Goal: Information Seeking & Learning: Find specific fact

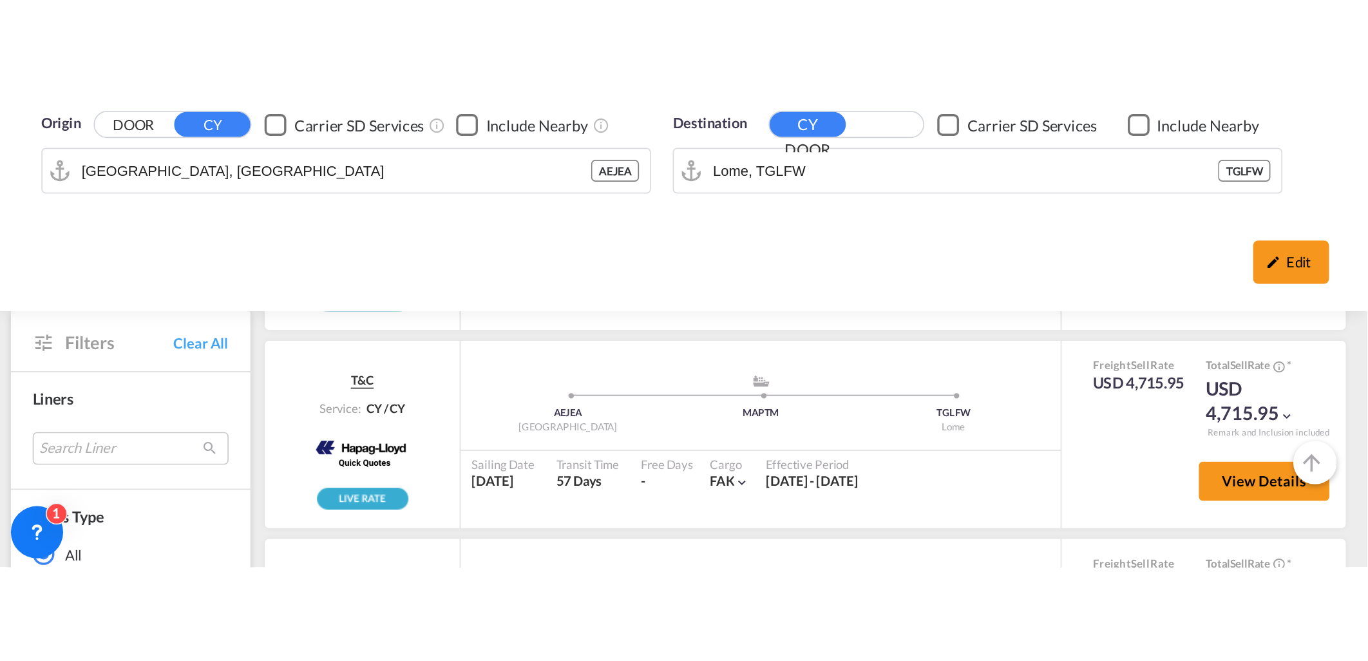
scroll to position [1360, 0]
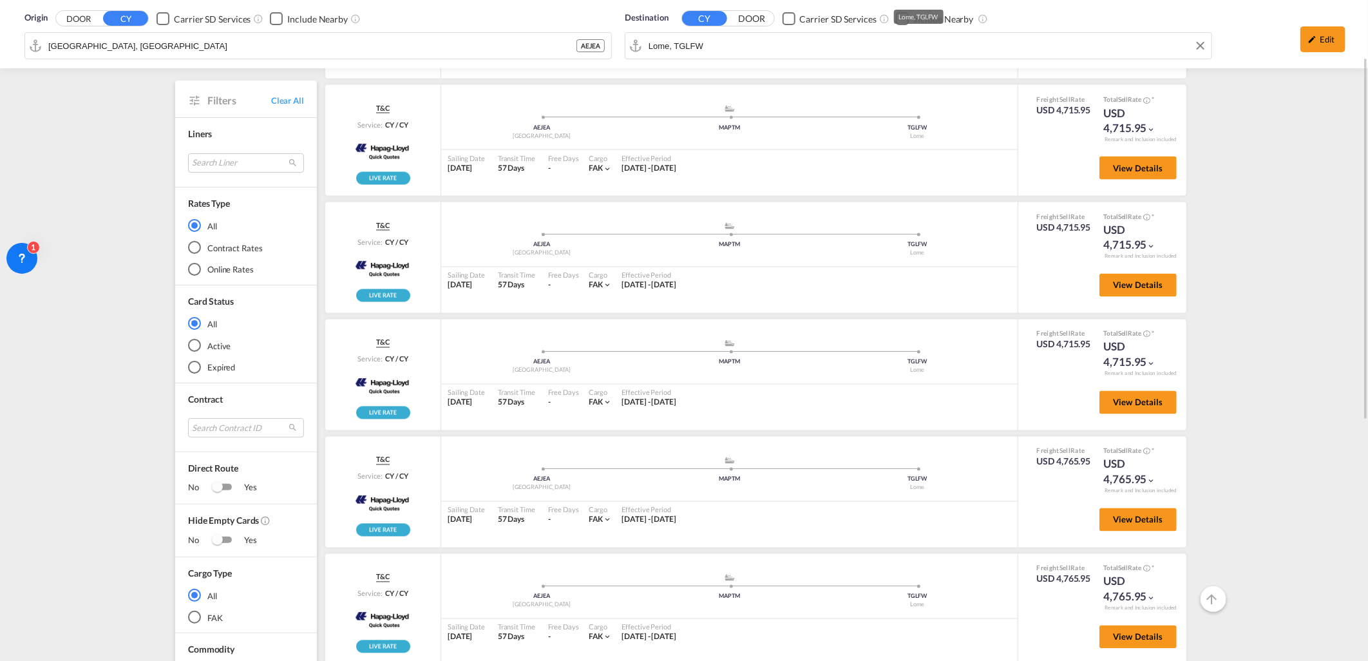
click at [827, 53] on div "Destination CY DOOR Carrier SD Services Include Nearby Lome, TGLFW" at bounding box center [918, 36] width 587 height 48
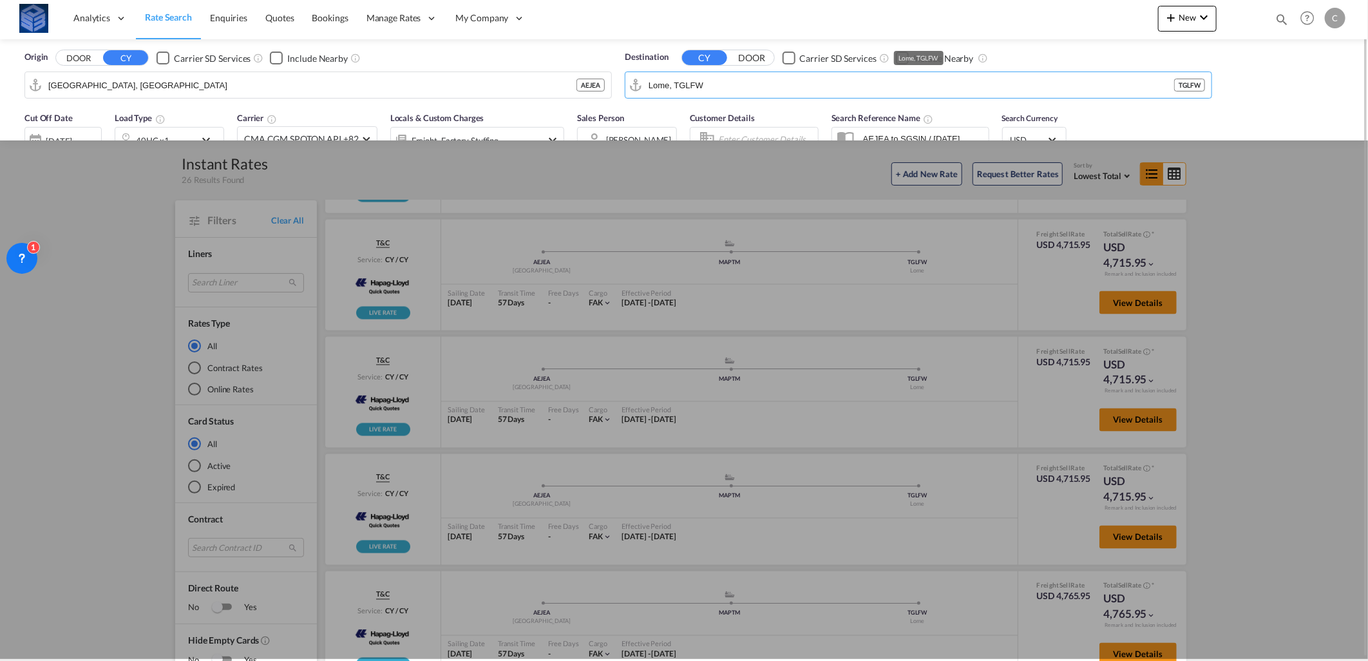
scroll to position [0, 0]
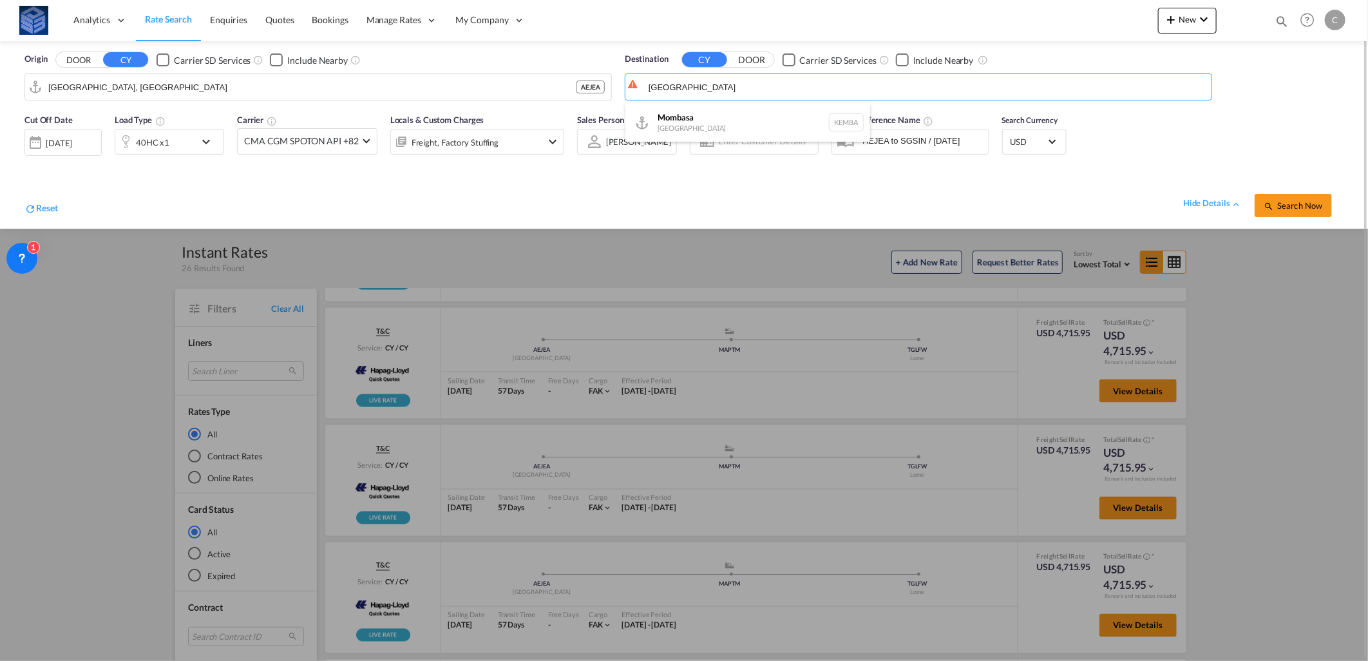
click at [705, 111] on div "Mombasa [GEOGRAPHIC_DATA] [GEOGRAPHIC_DATA]" at bounding box center [747, 122] width 245 height 39
type input "Mombasa, KEMBA"
click at [184, 137] on div "40HC x1" at bounding box center [155, 142] width 80 height 26
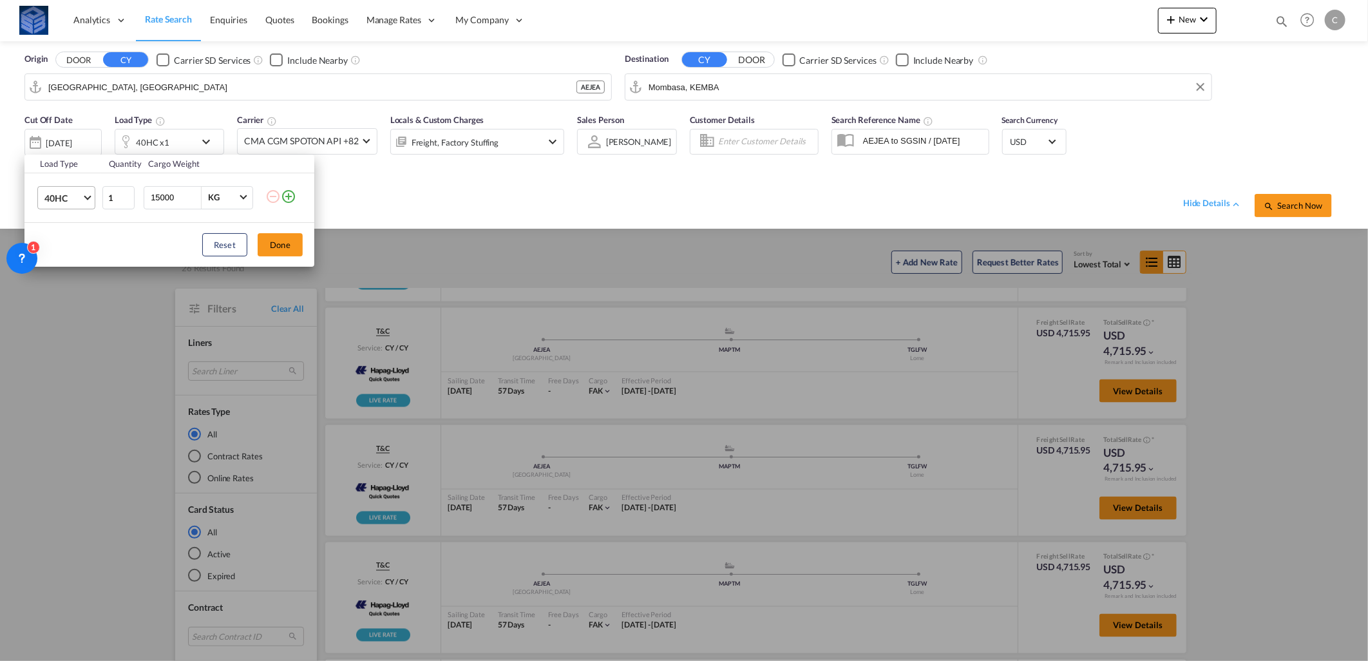
click at [75, 192] on span "40HC" at bounding box center [62, 198] width 37 height 13
click at [74, 137] on md-option "20GP" at bounding box center [78, 136] width 88 height 31
click at [287, 253] on button "Done" at bounding box center [280, 244] width 45 height 23
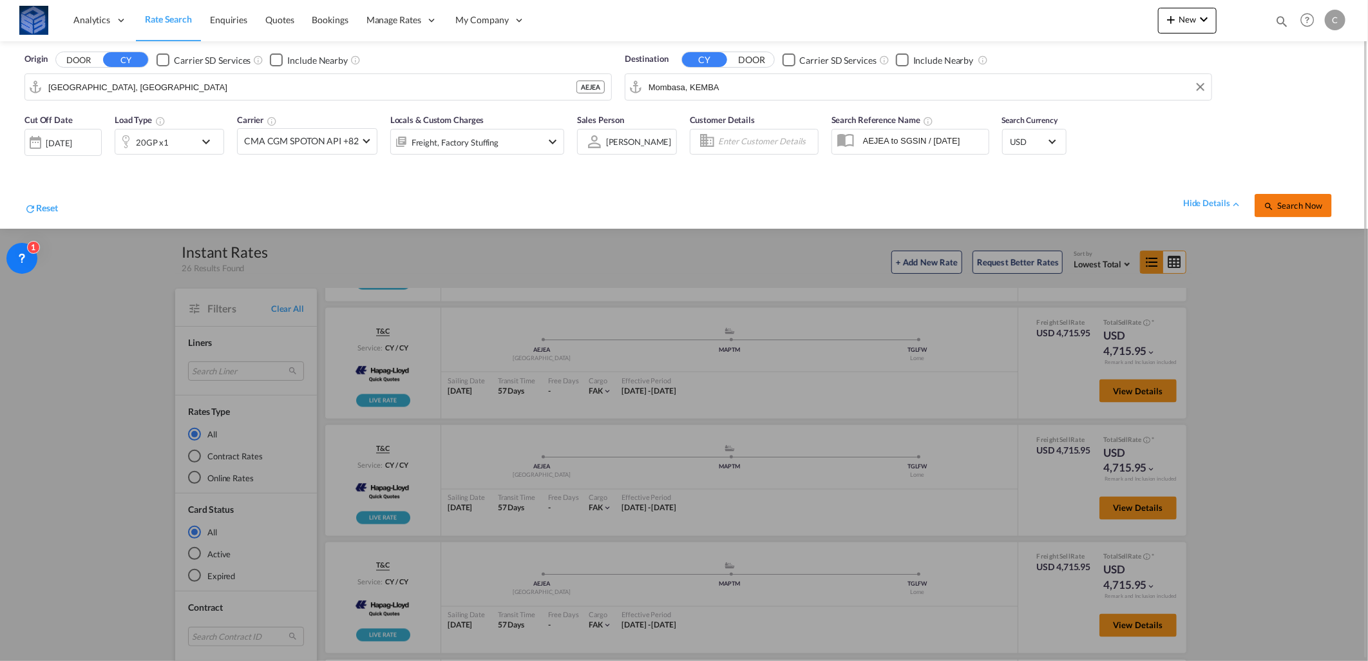
click at [909, 197] on button "Search Now" at bounding box center [1293, 205] width 77 height 23
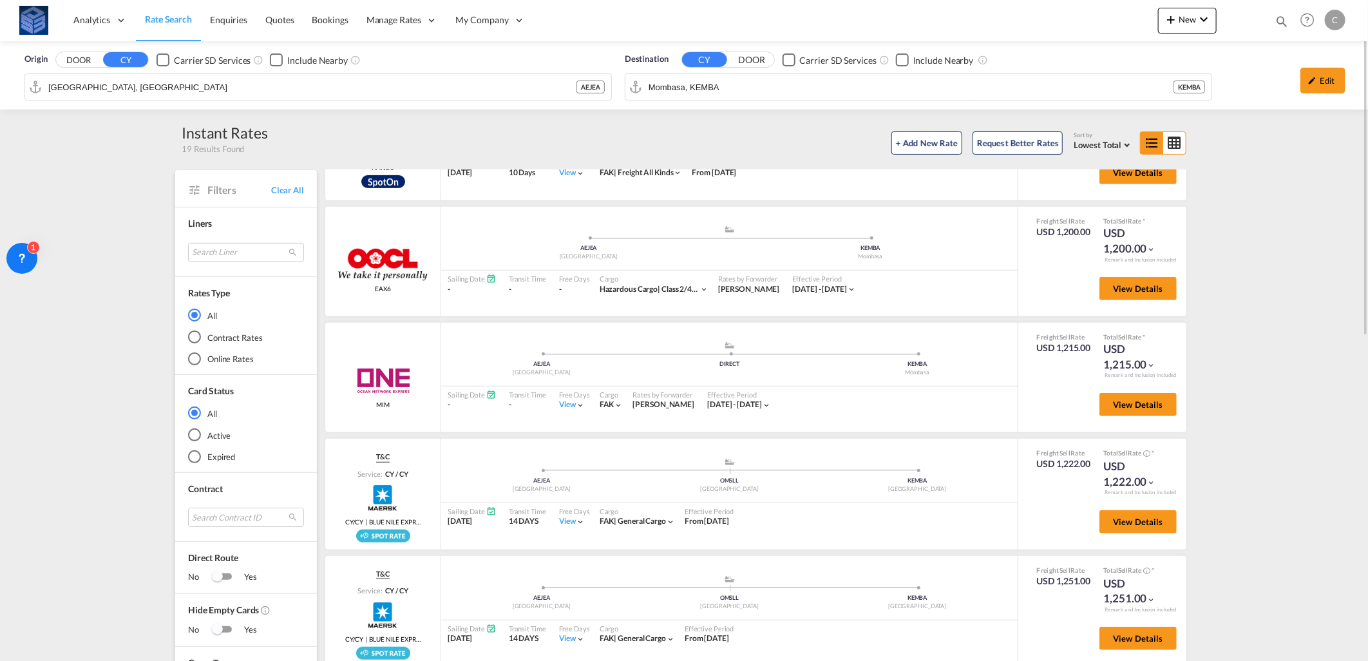
scroll to position [71, 0]
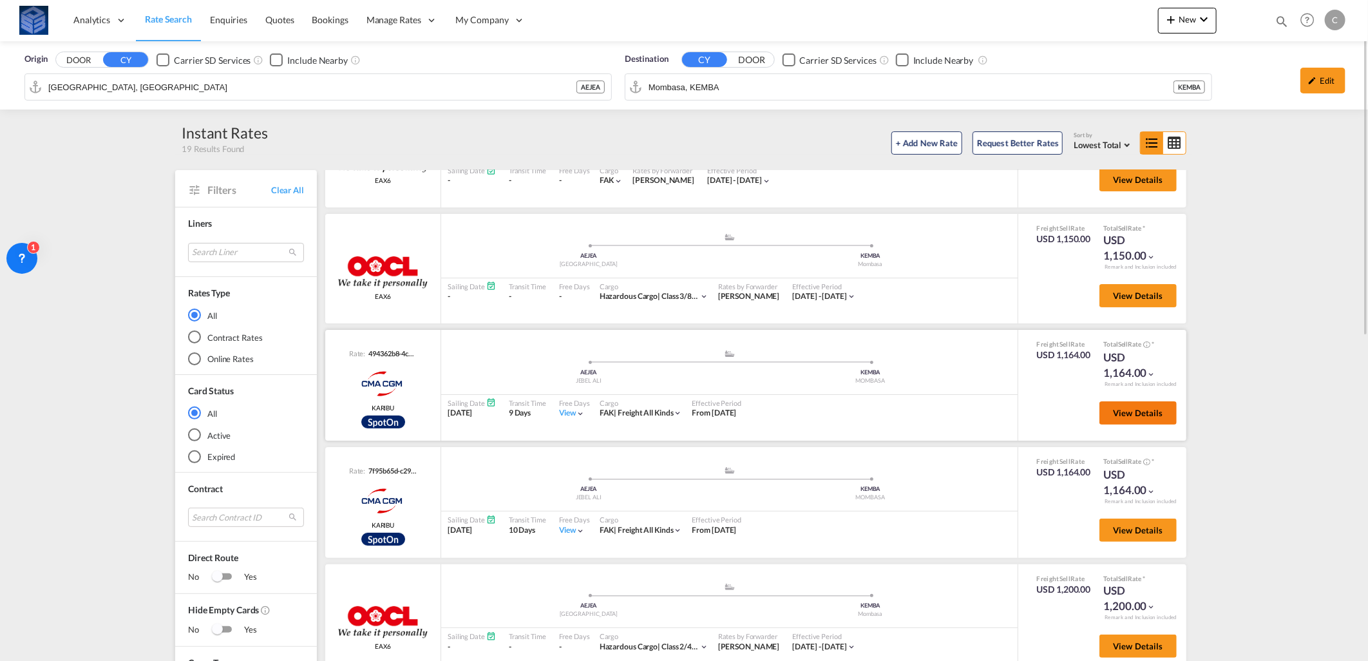
click at [909, 403] on span "View Details" at bounding box center [1138, 413] width 50 height 10
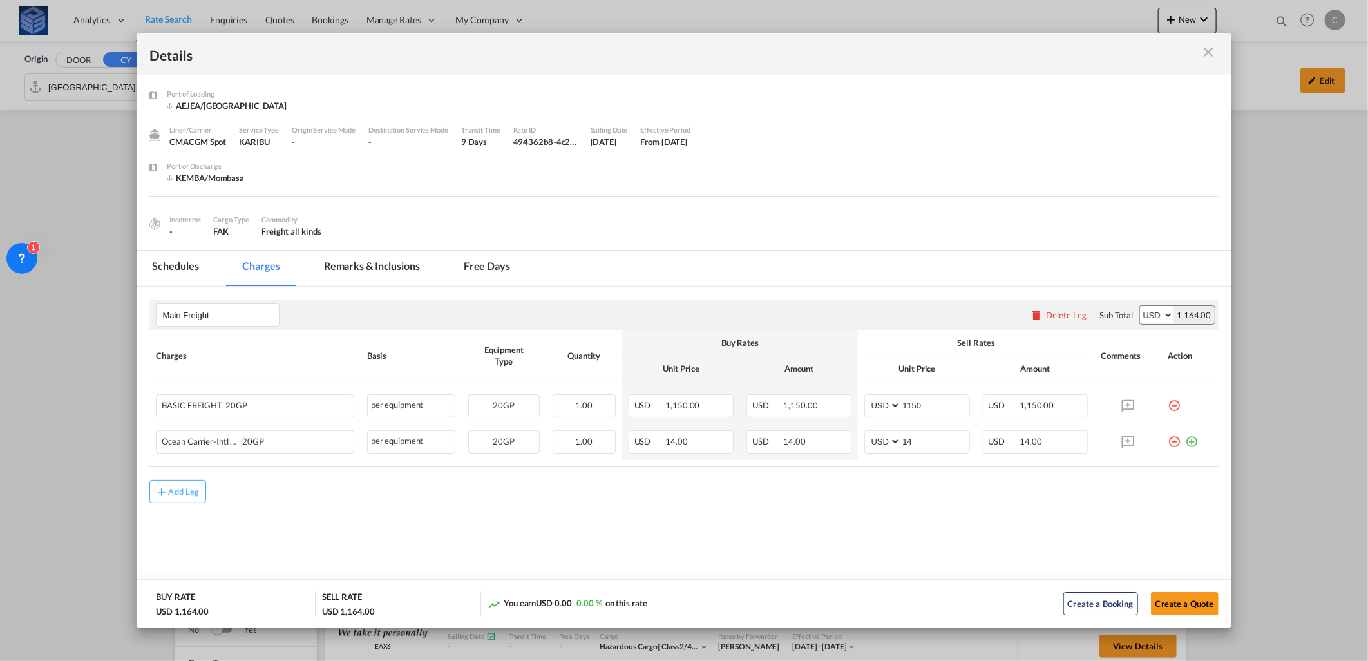
click at [909, 50] on md-icon "icon-close m-3 fg-AAA8AD cursor" at bounding box center [1208, 51] width 15 height 15
